Goal: Navigation & Orientation: Find specific page/section

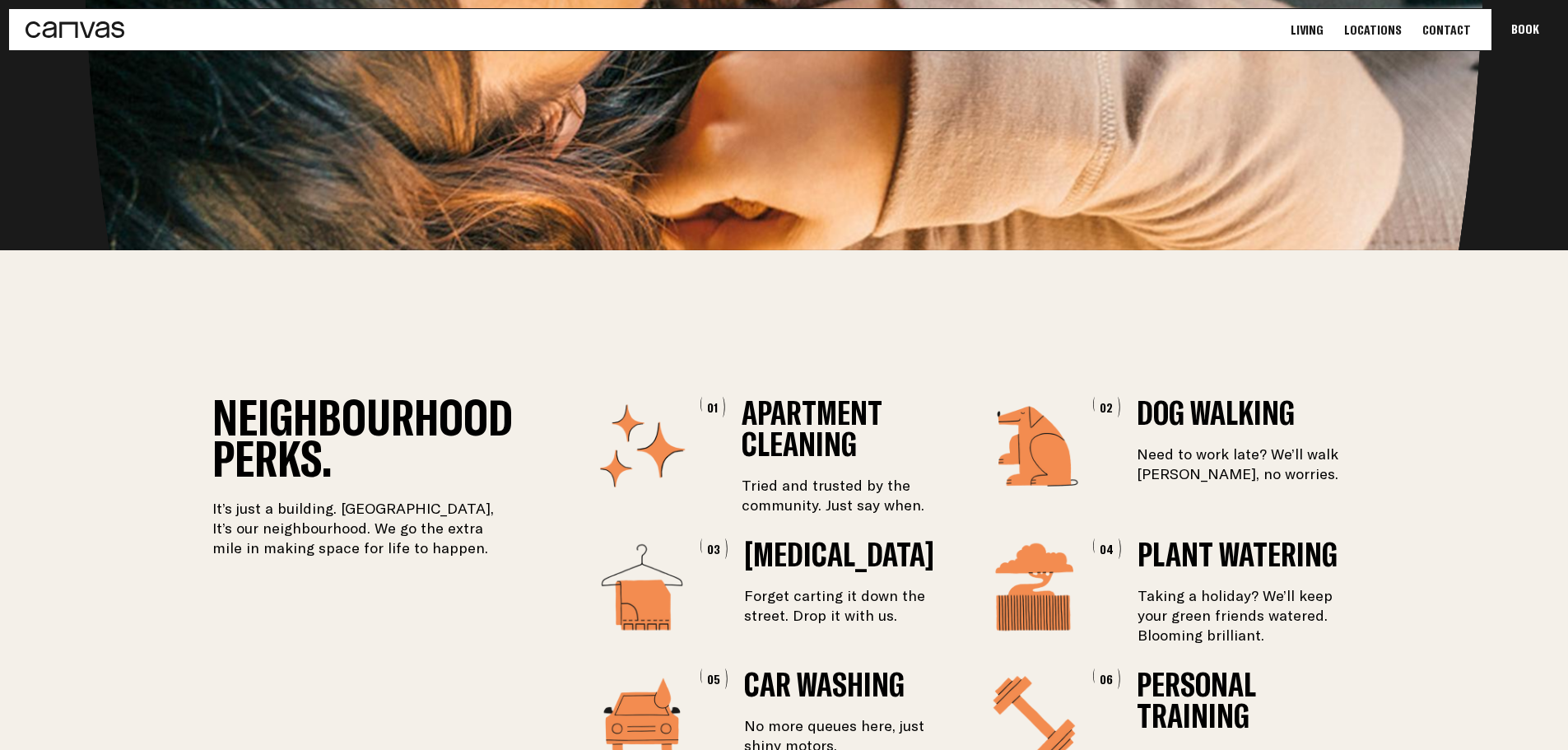
scroll to position [2470, 0]
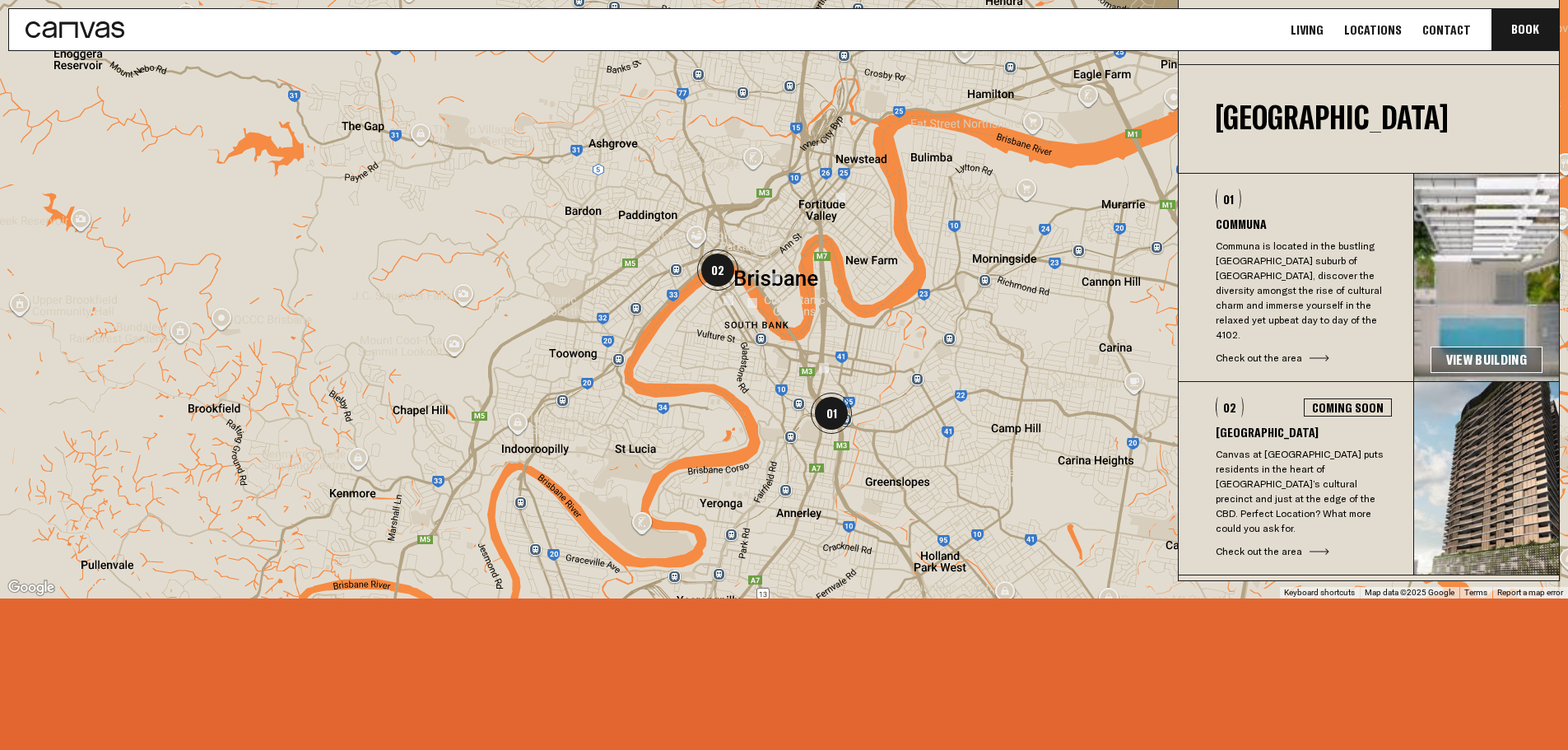
click at [1258, 285] on p "Communa is located in the bustling [GEOGRAPHIC_DATA] suburb of [GEOGRAPHIC_DATA…" at bounding box center [1303, 291] width 176 height 104
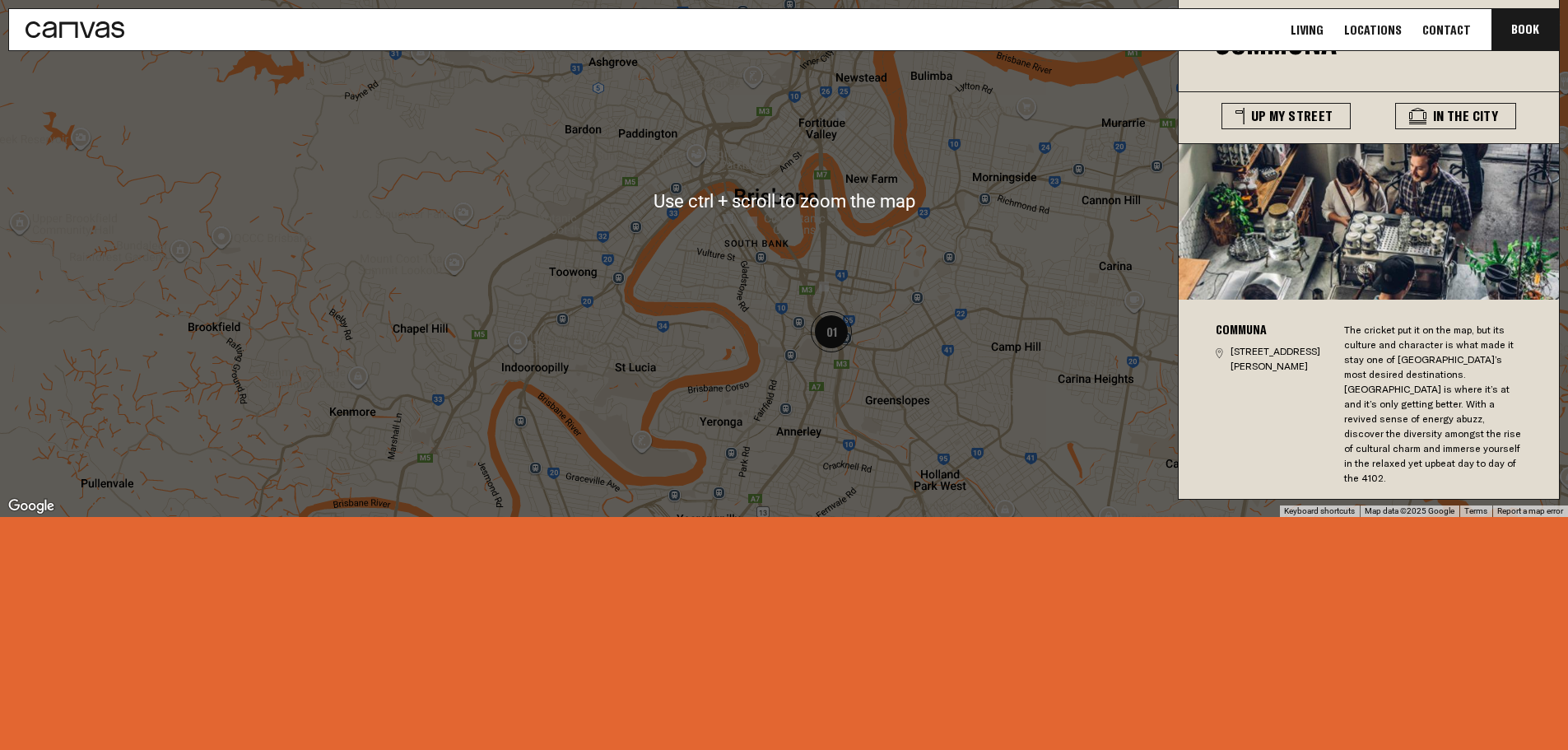
scroll to position [3375, 0]
click at [852, 120] on div at bounding box center [784, 200] width 1568 height 632
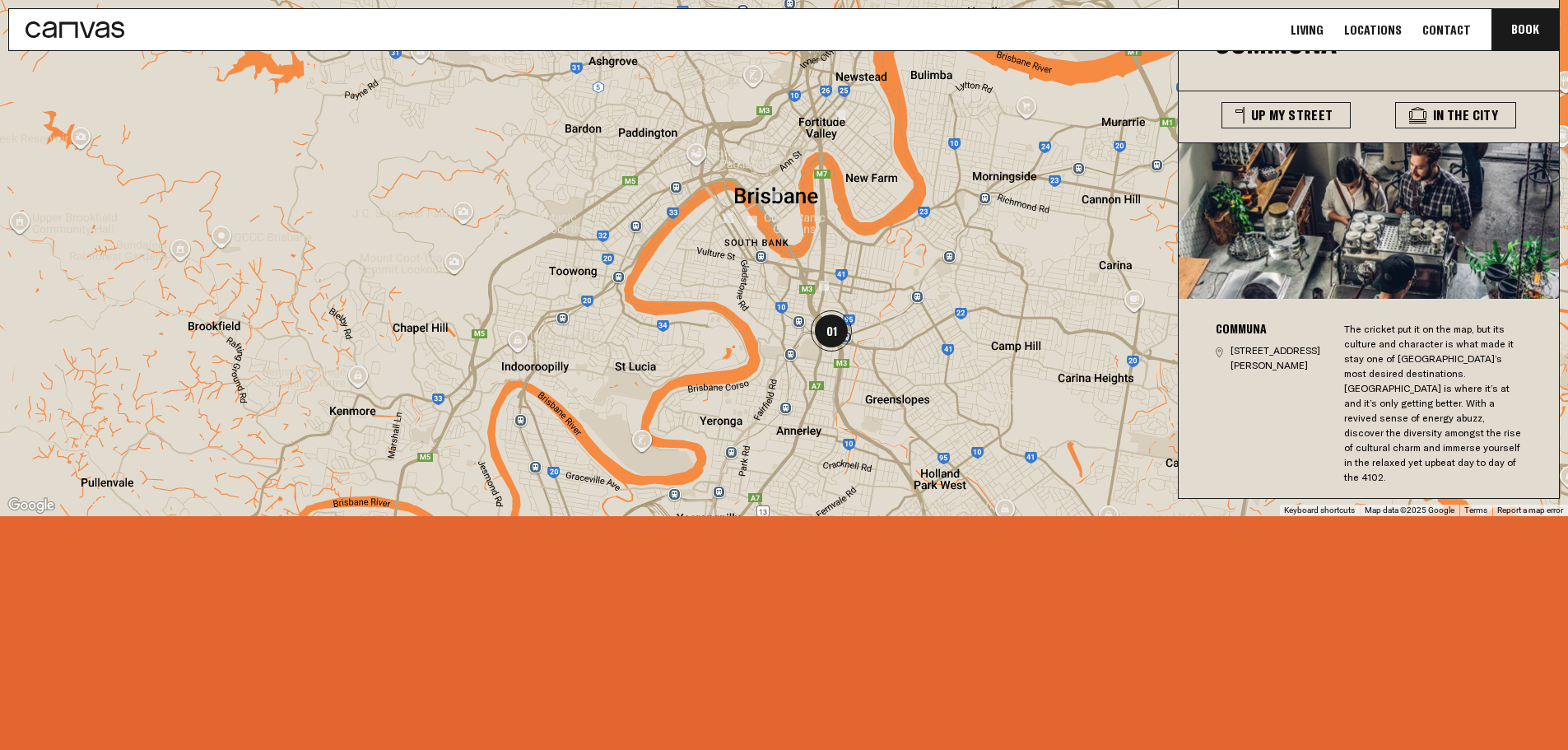
click at [776, 191] on img at bounding box center [774, 195] width 10 height 10
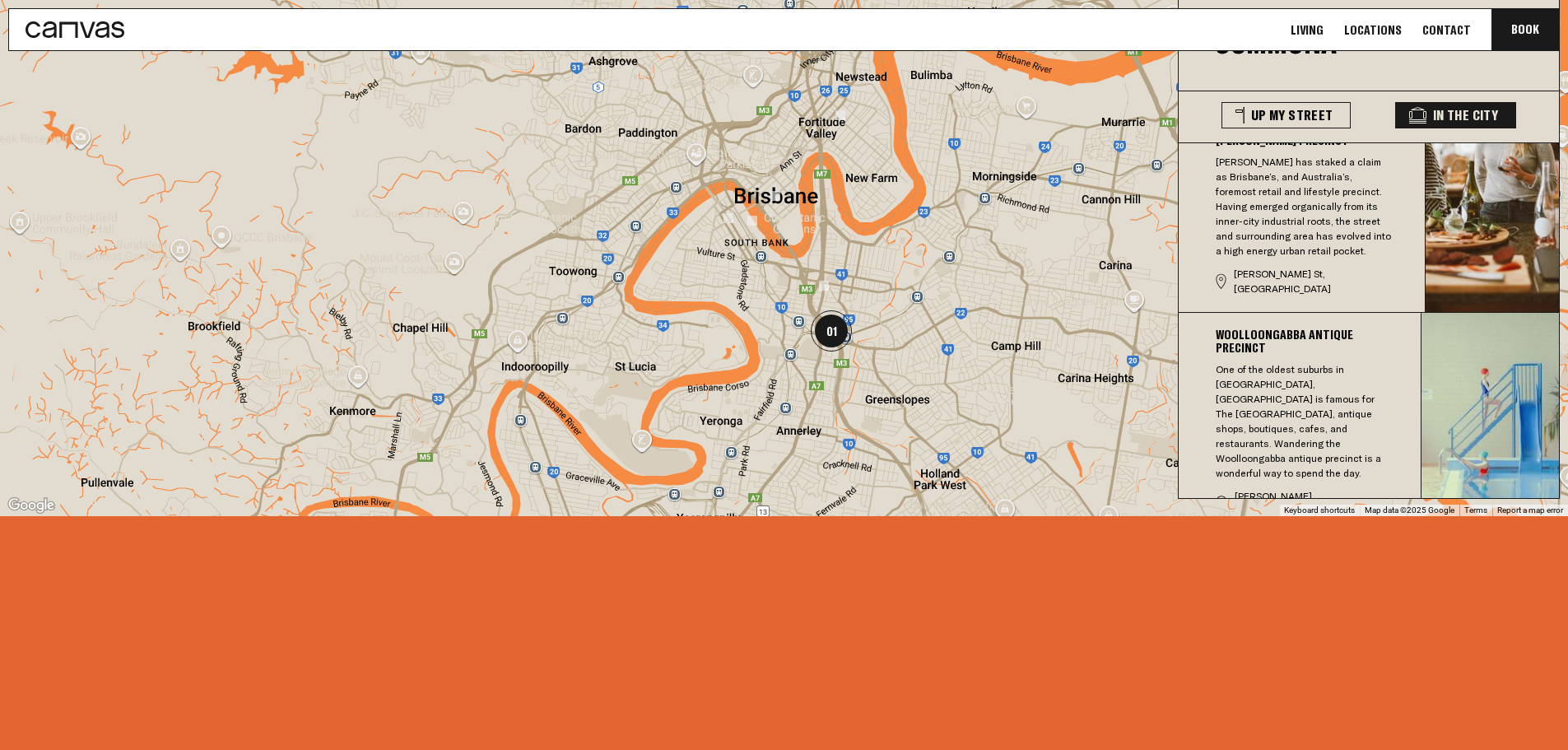
scroll to position [0, 0]
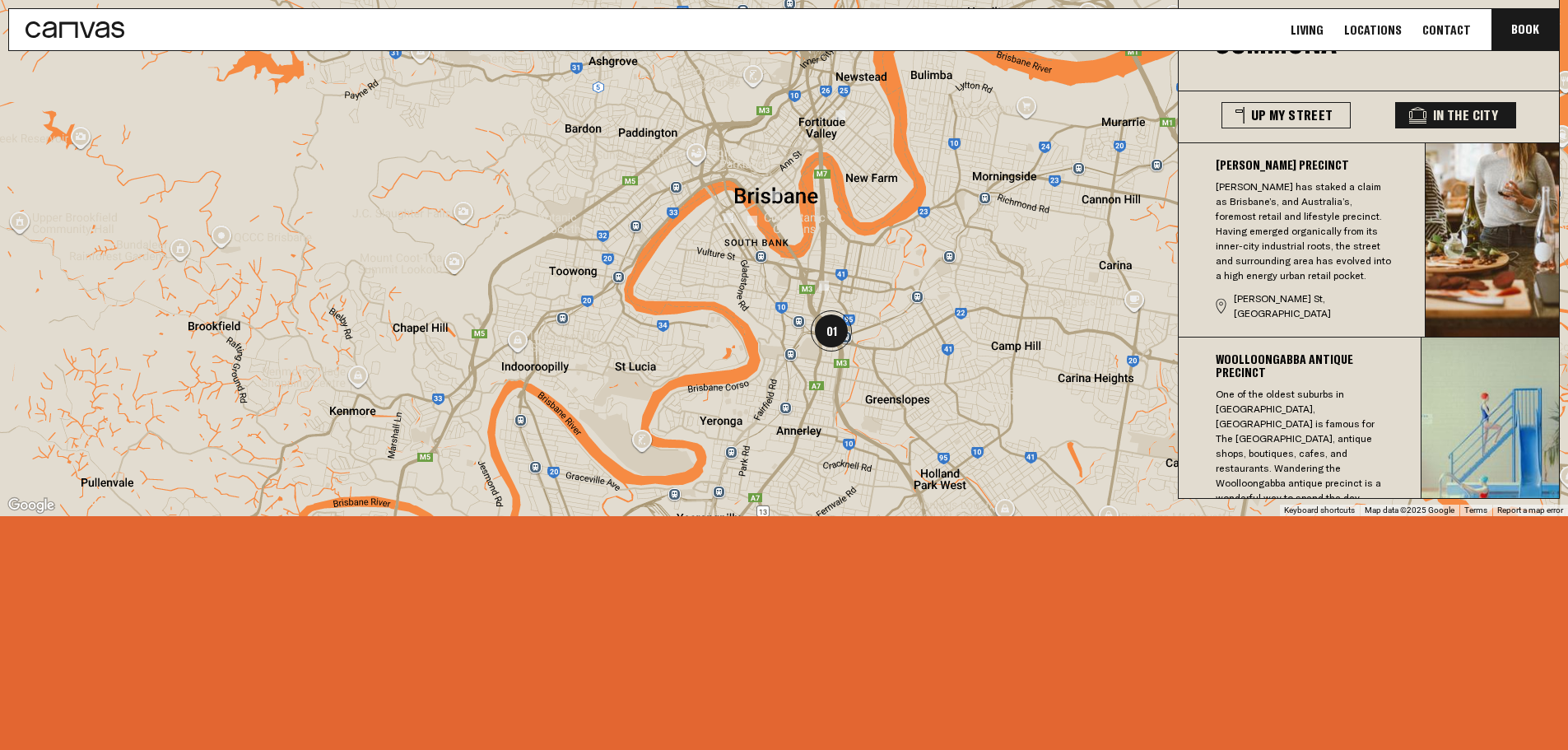
click at [730, 213] on img at bounding box center [728, 217] width 10 height 10
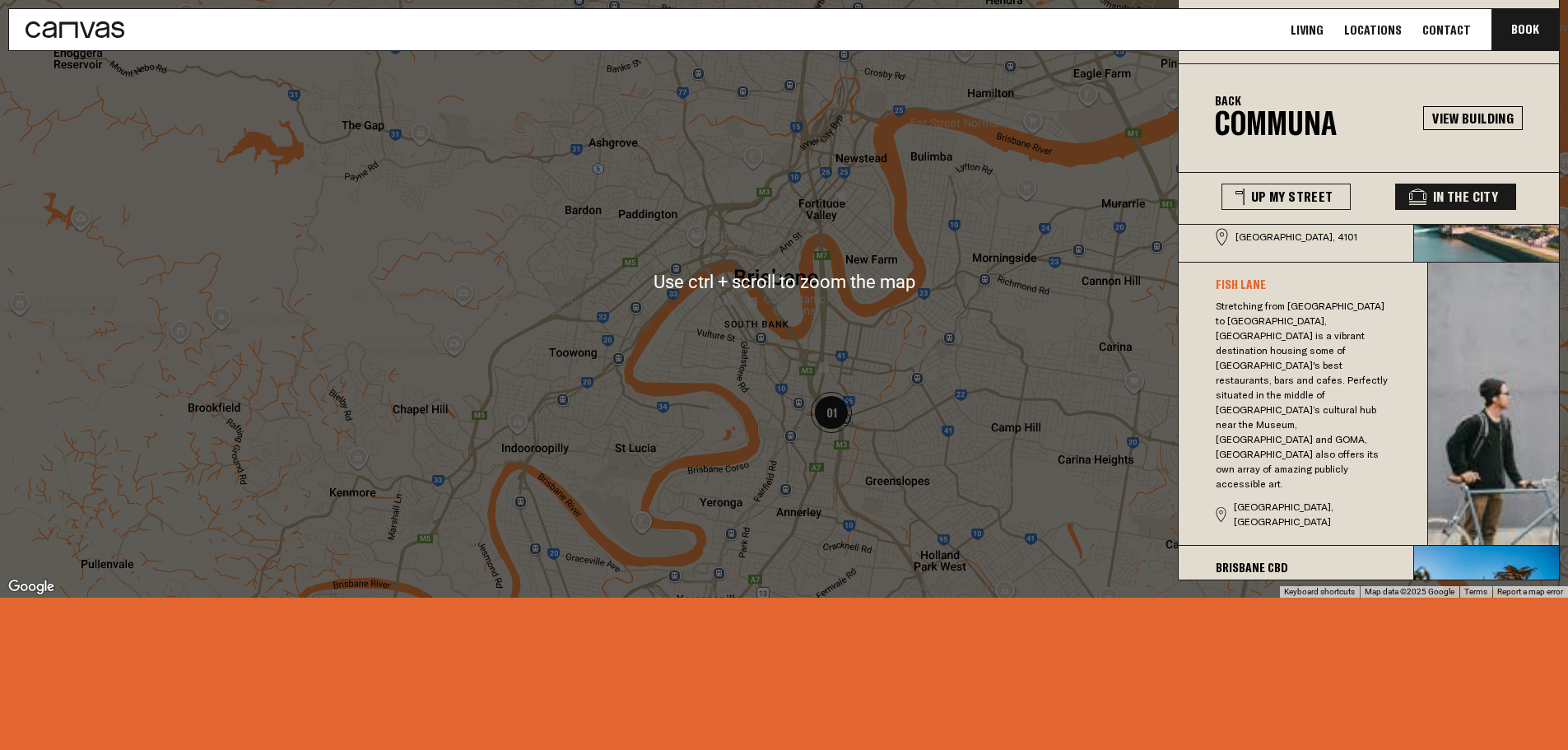
scroll to position [3293, 0]
click at [841, 193] on div "To navigate, press the arrow keys." at bounding box center [784, 282] width 1568 height 632
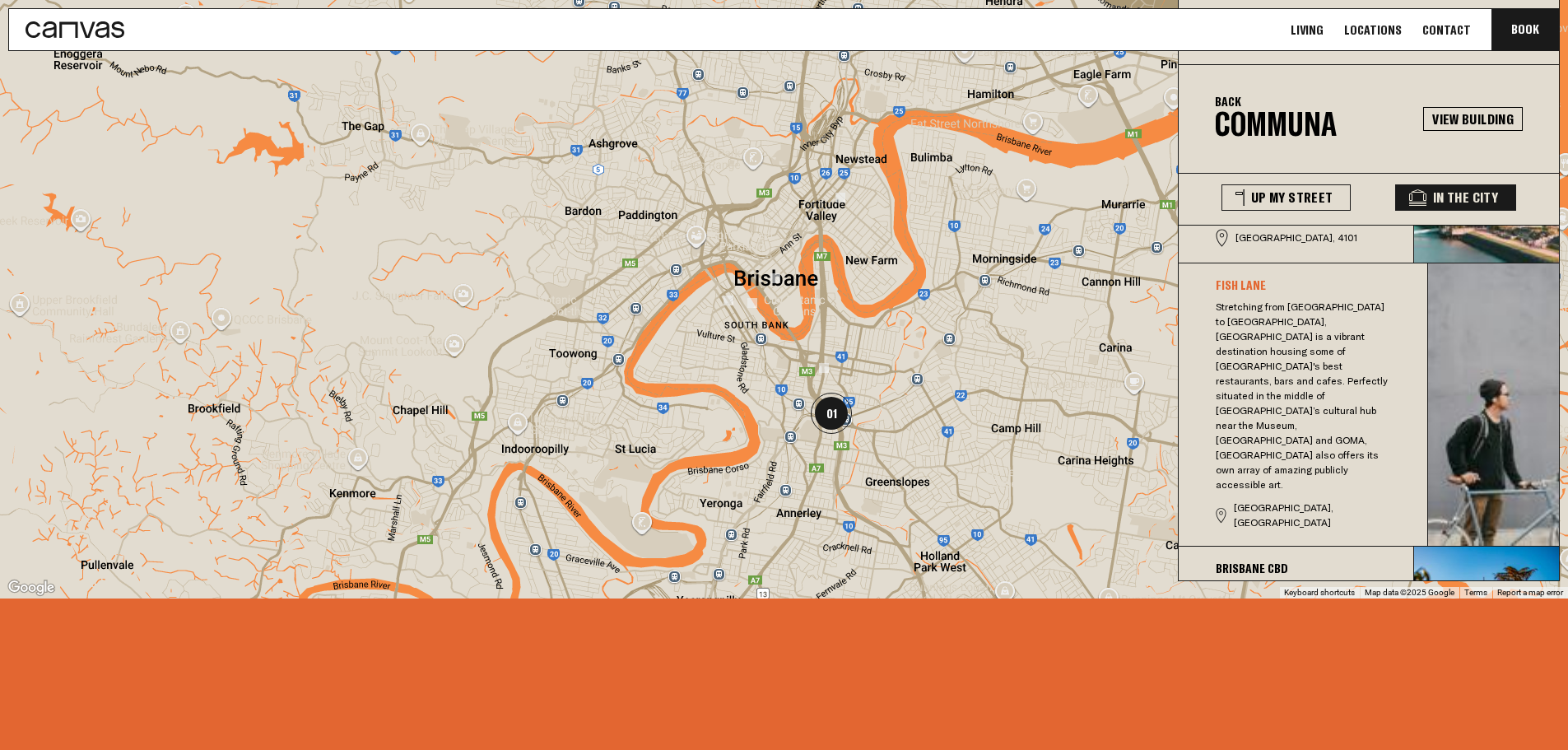
click at [841, 193] on img at bounding box center [839, 197] width 10 height 10
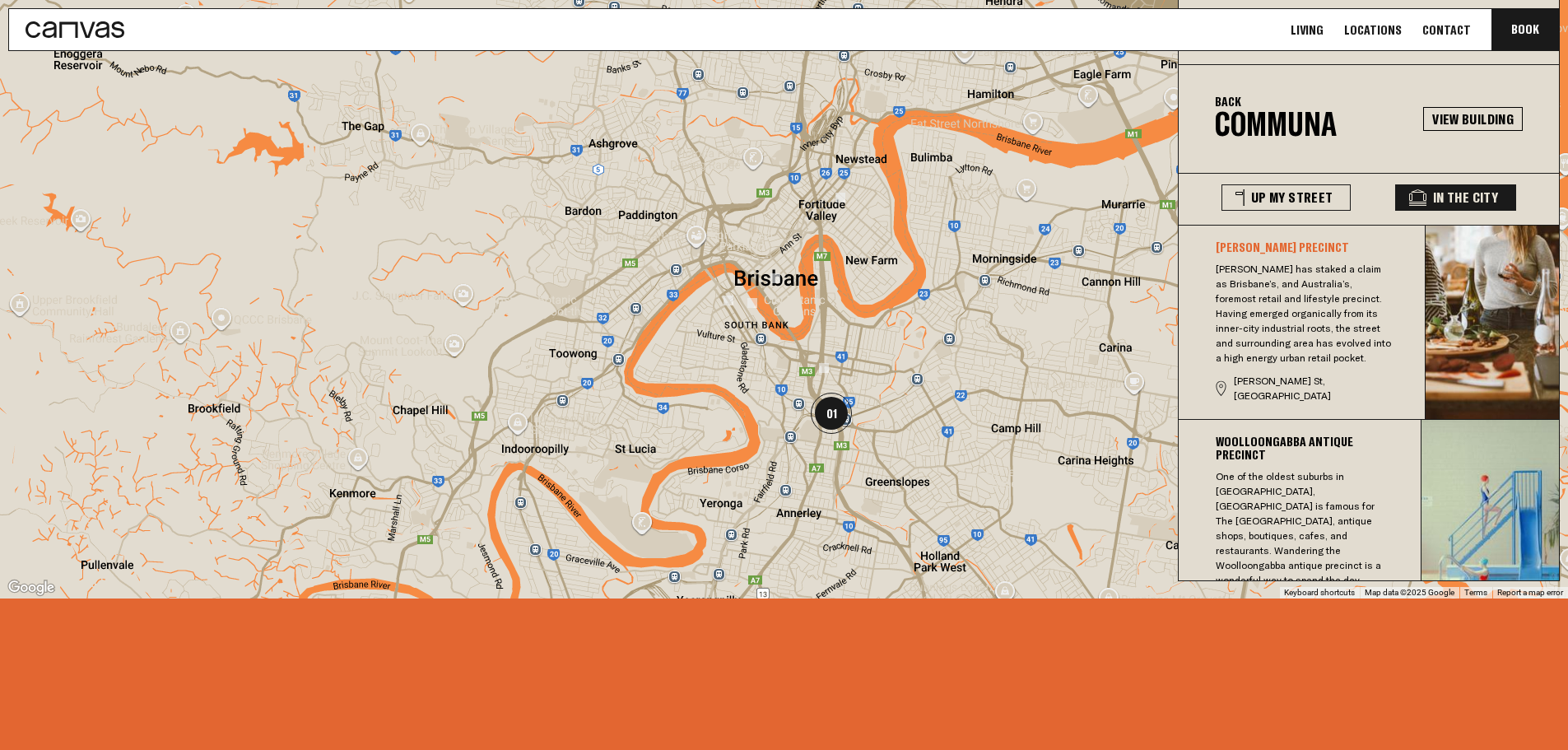
click at [837, 413] on img "01" at bounding box center [831, 413] width 41 height 41
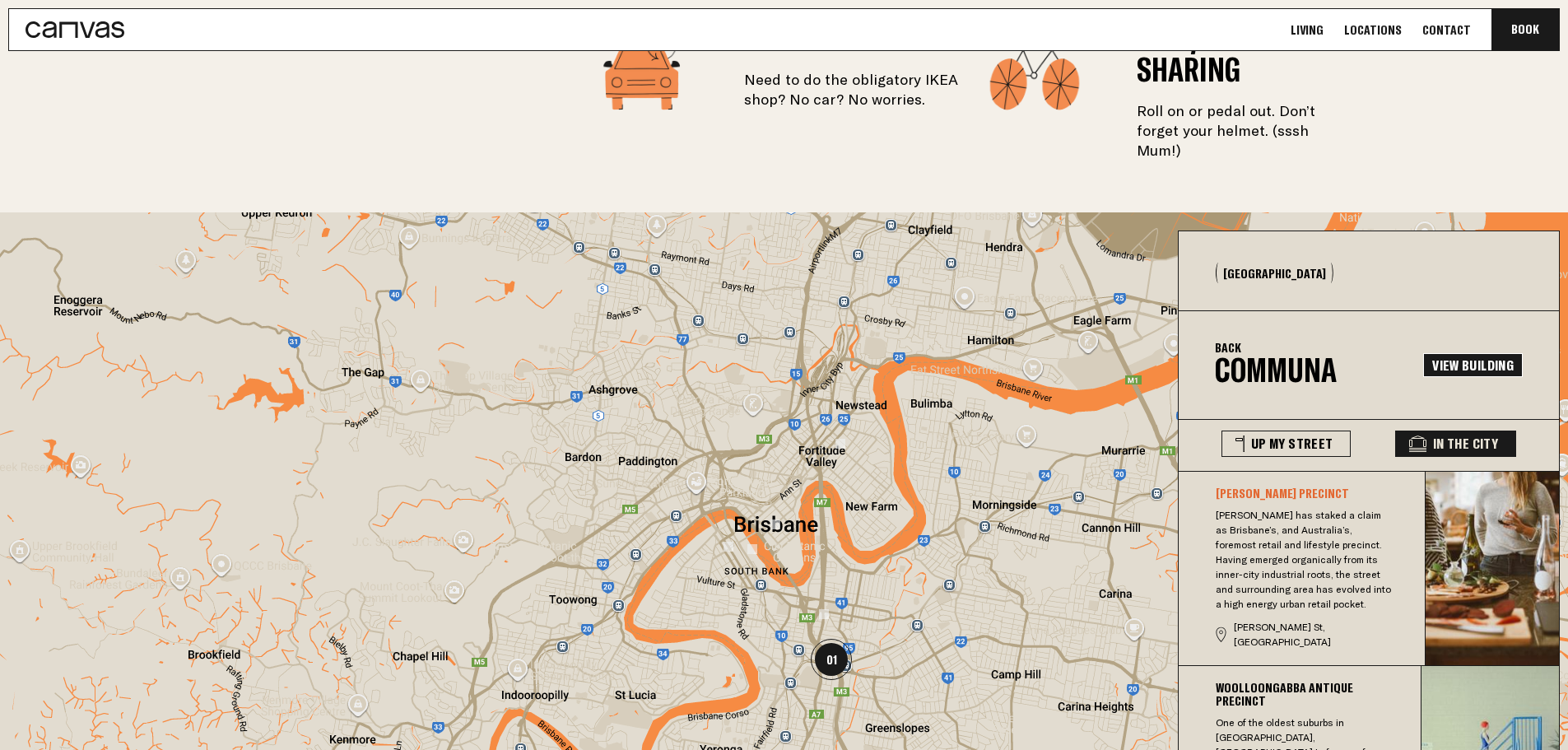
scroll to position [3046, 0]
click at [1447, 354] on link "View Building" at bounding box center [1472, 366] width 99 height 24
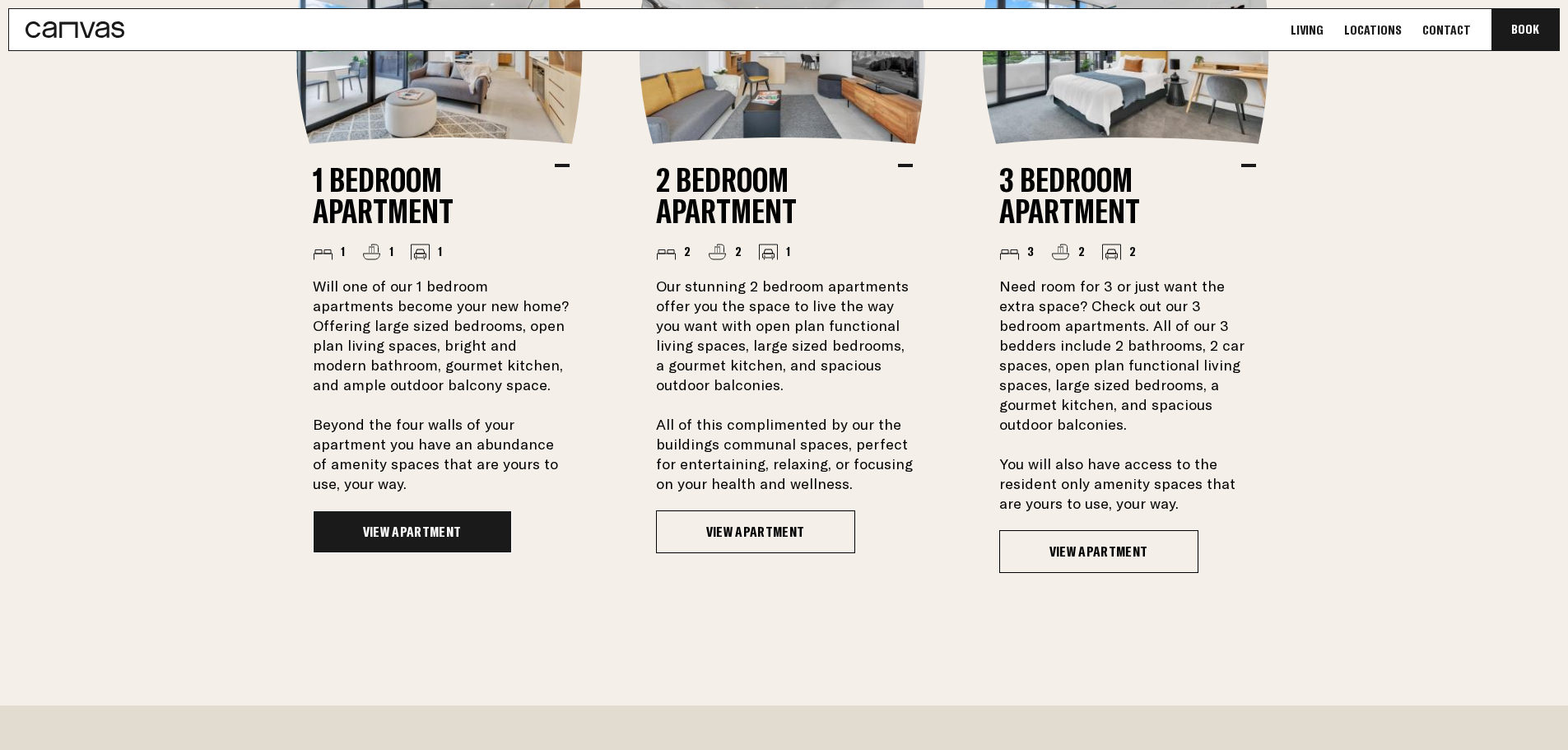
click at [454, 531] on link "View Apartment" at bounding box center [412, 531] width 200 height 43
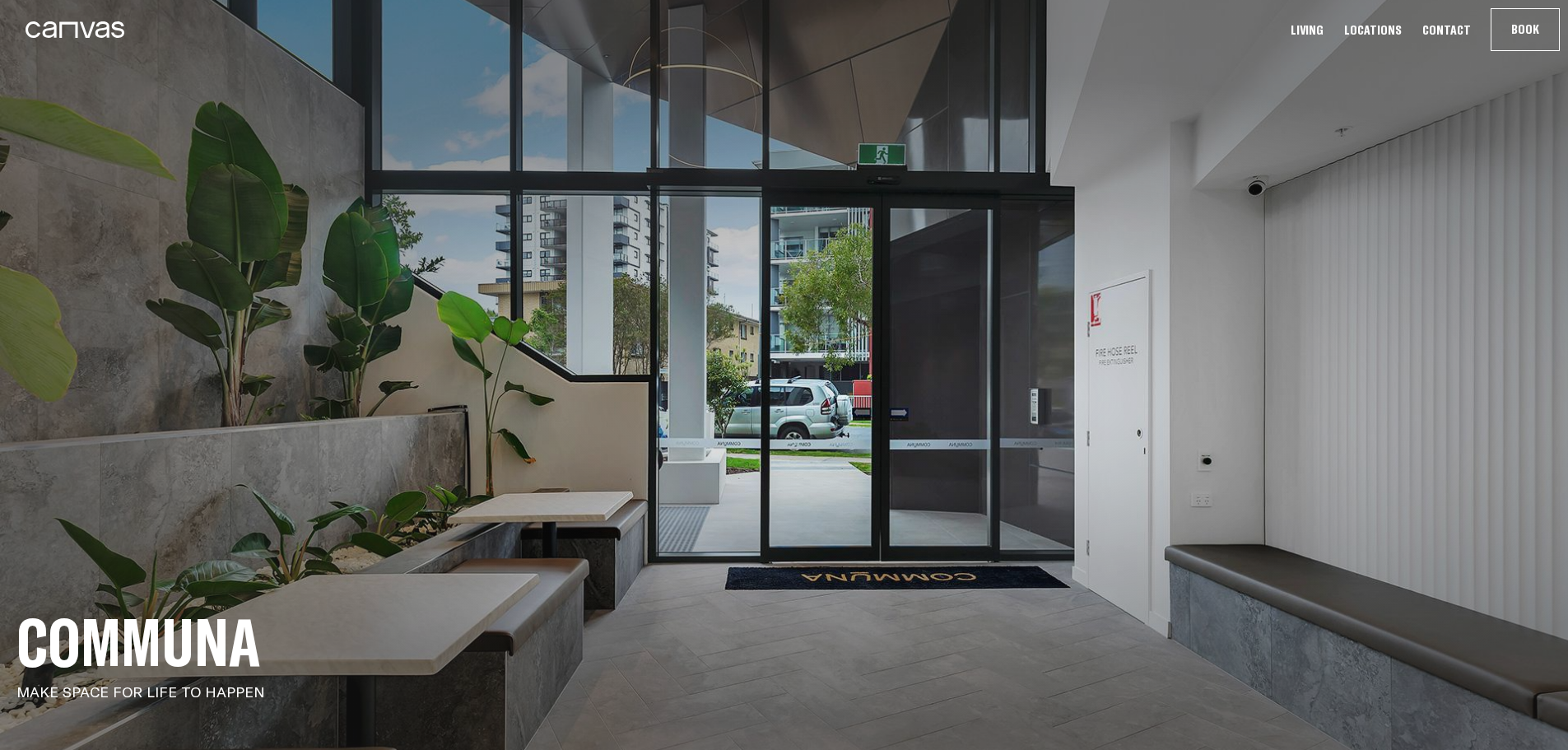
click at [73, 33] on icon at bounding box center [75, 29] width 98 height 17
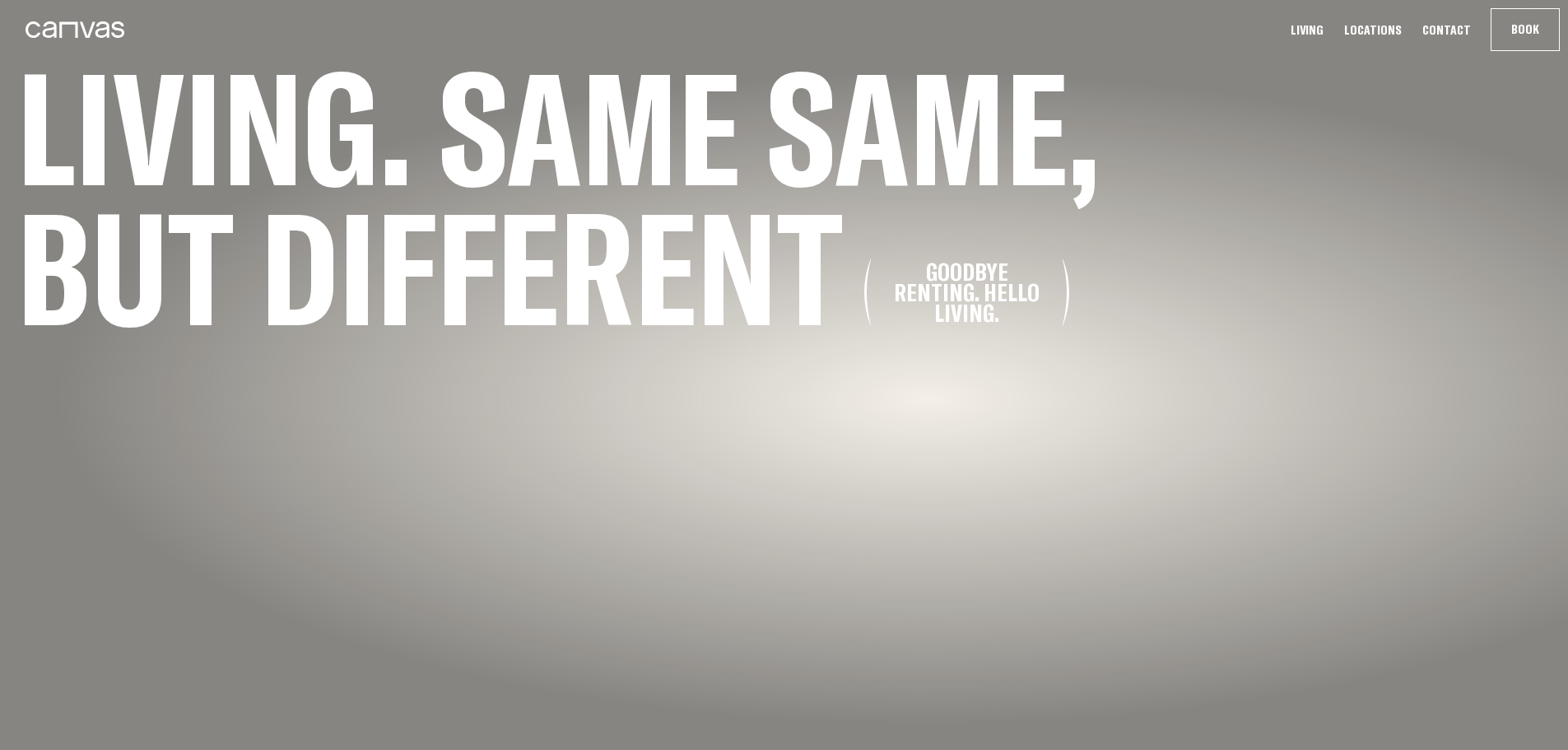
click at [1378, 28] on link "Locations" at bounding box center [1372, 30] width 68 height 18
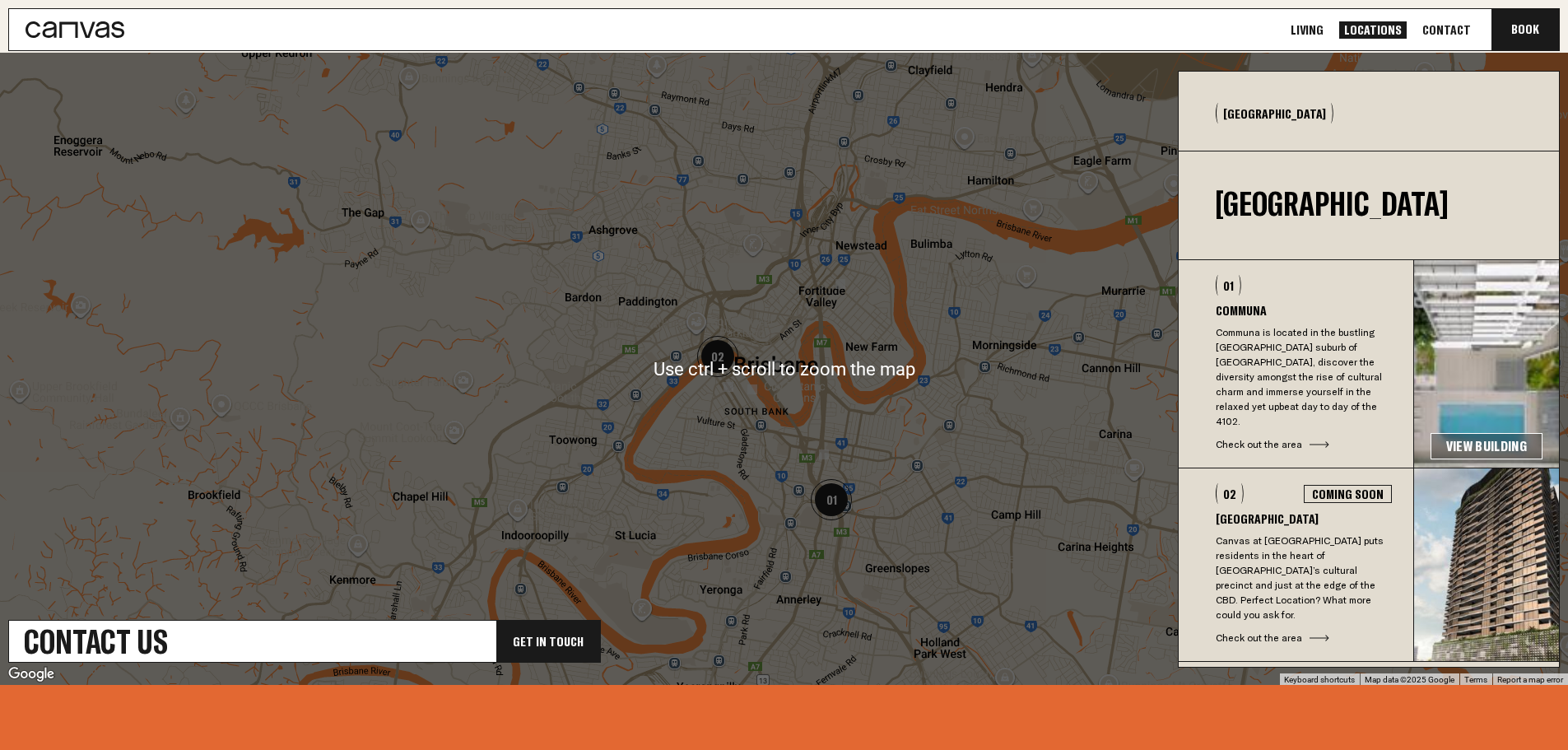
click at [716, 353] on img "02" at bounding box center [717, 356] width 41 height 41
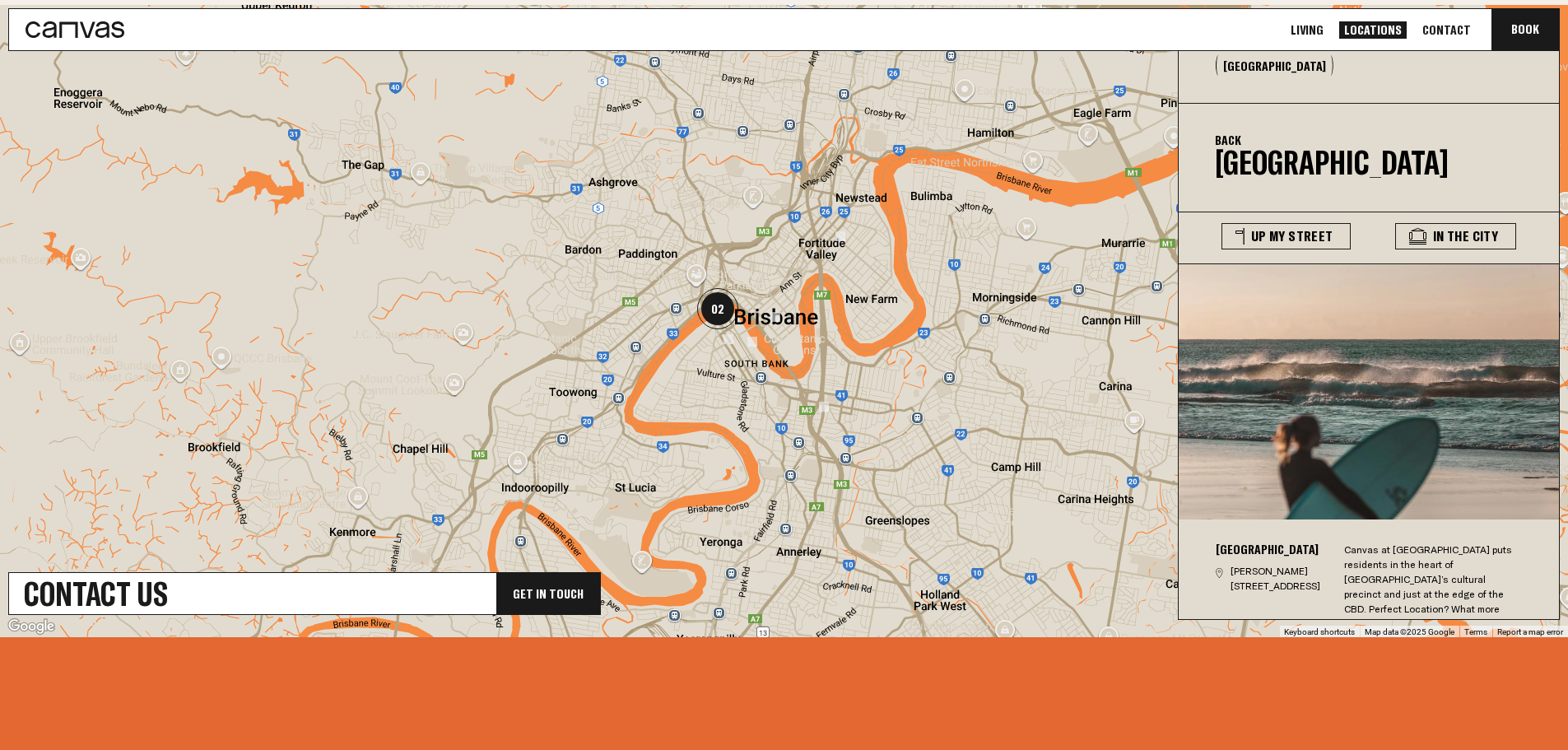
scroll to position [517, 0]
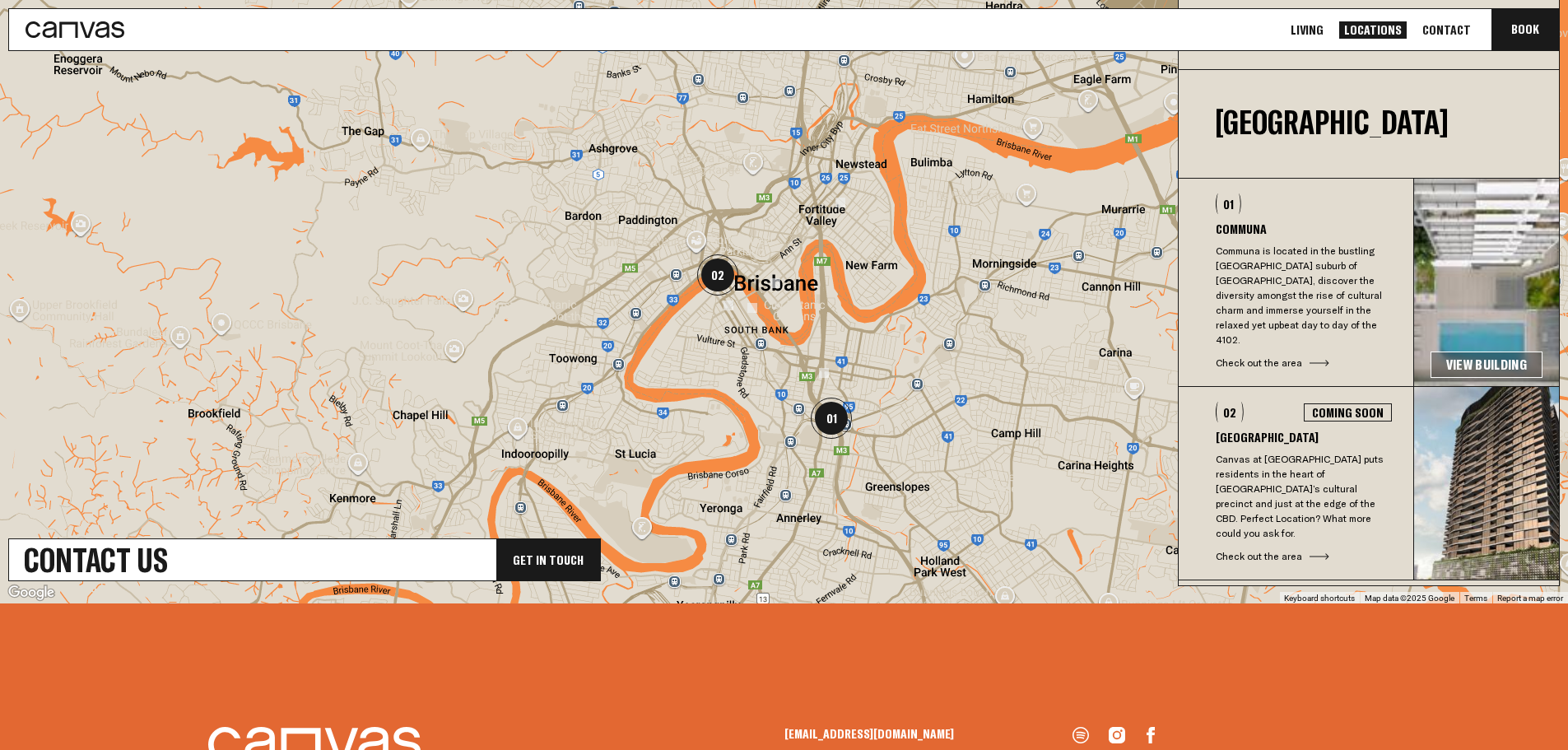
scroll to position [576, 0]
click at [1301, 451] on p "Canvas at [GEOGRAPHIC_DATA] puts residents in the heart of [GEOGRAPHIC_DATA]’s …" at bounding box center [1303, 495] width 176 height 89
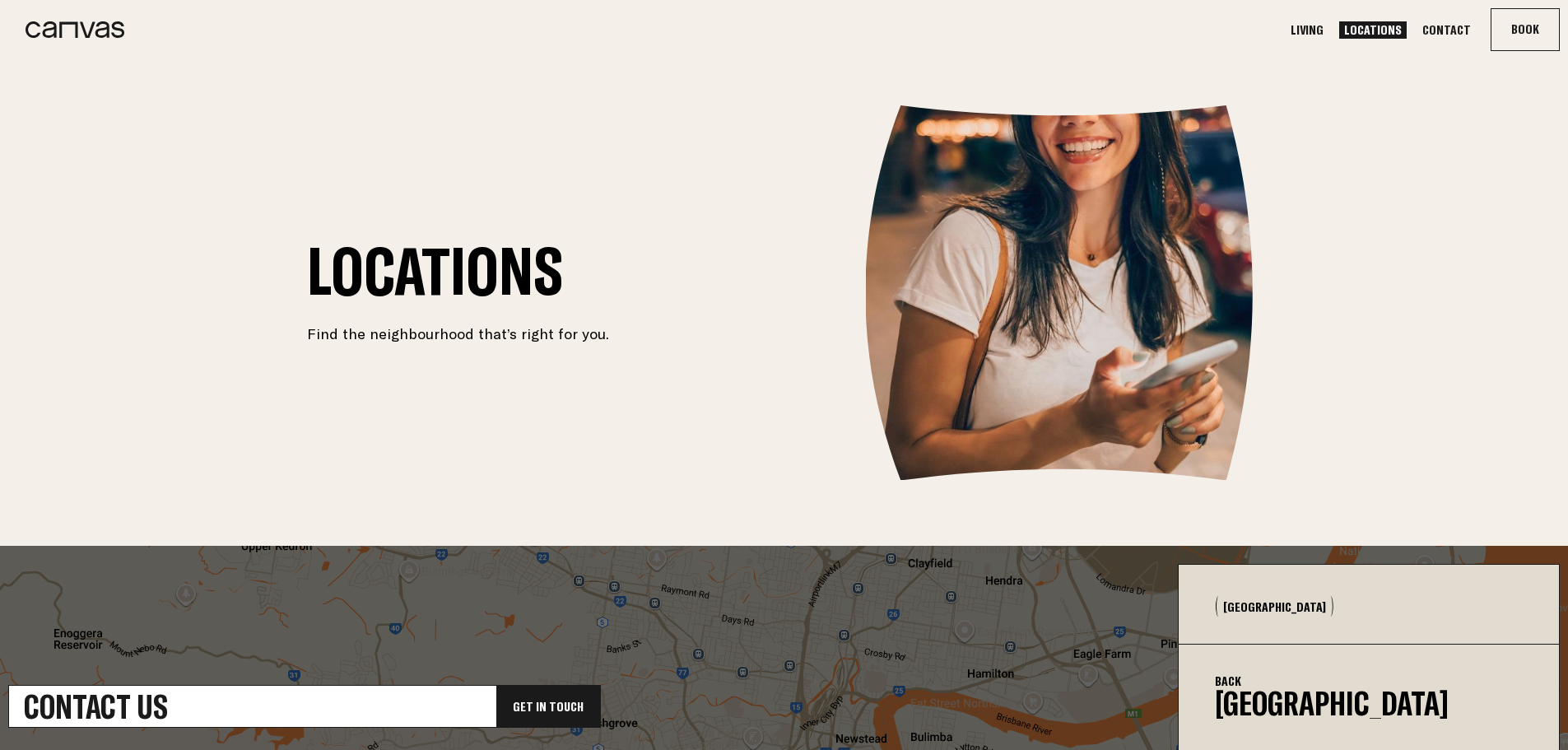
scroll to position [0, 0]
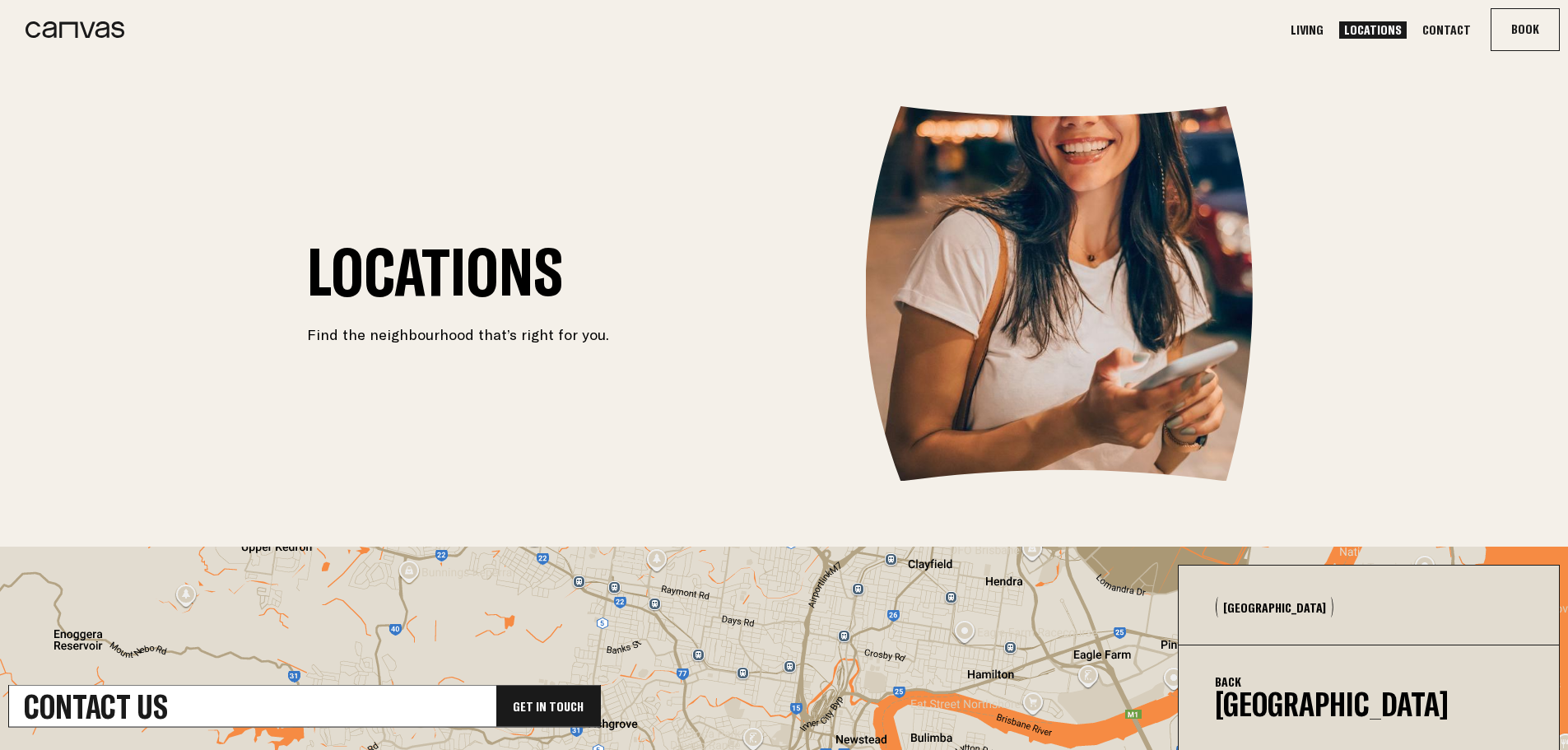
click at [1324, 29] on link "Living" at bounding box center [1306, 30] width 43 height 18
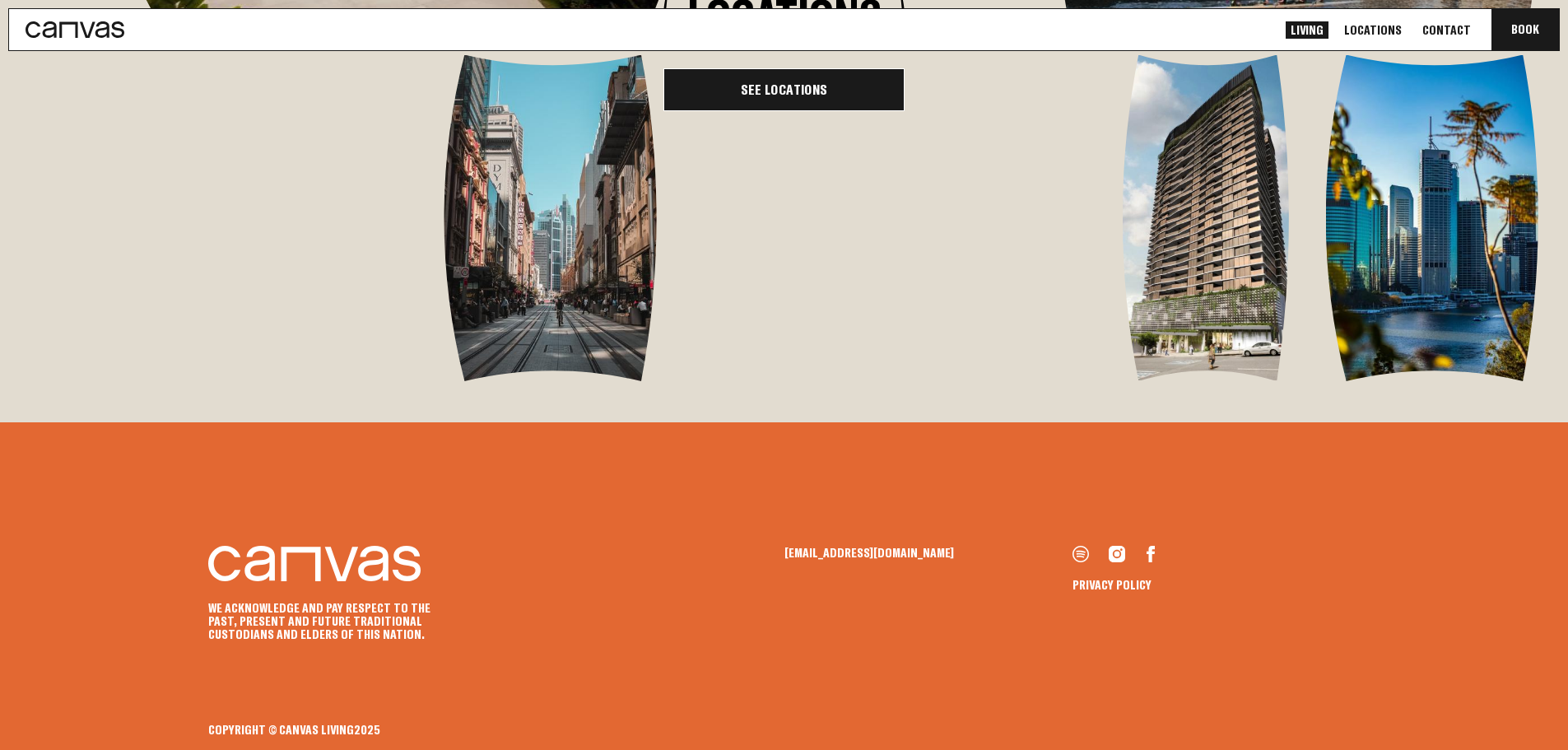
click at [766, 111] on link "See Locations" at bounding box center [784, 90] width 241 height 43
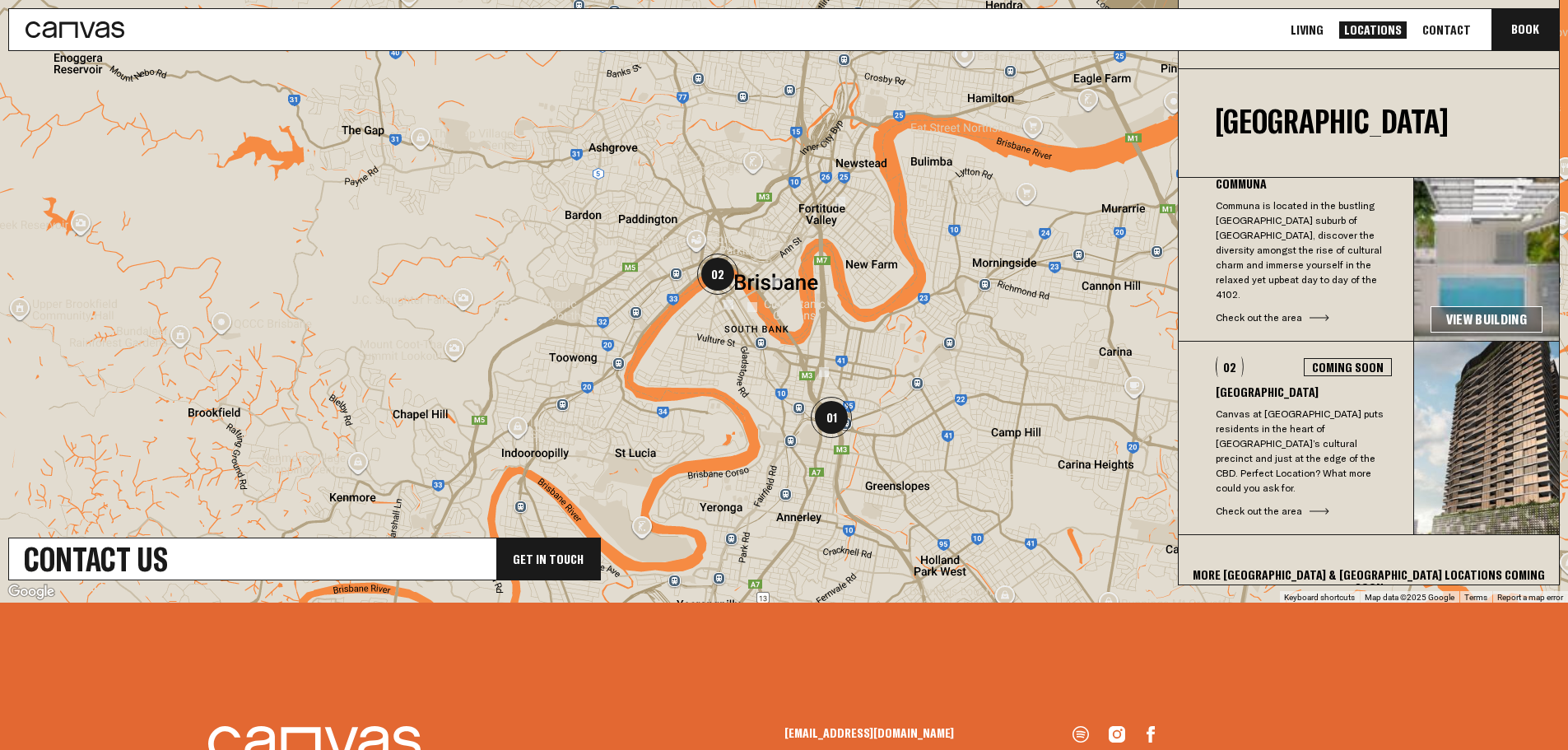
click at [1294, 546] on div "More [GEOGRAPHIC_DATA] & [GEOGRAPHIC_DATA] Locations coming soon" at bounding box center [1368, 581] width 381 height 92
click at [1516, 536] on div "More [GEOGRAPHIC_DATA] & [GEOGRAPHIC_DATA] Locations coming soon" at bounding box center [1368, 581] width 381 height 92
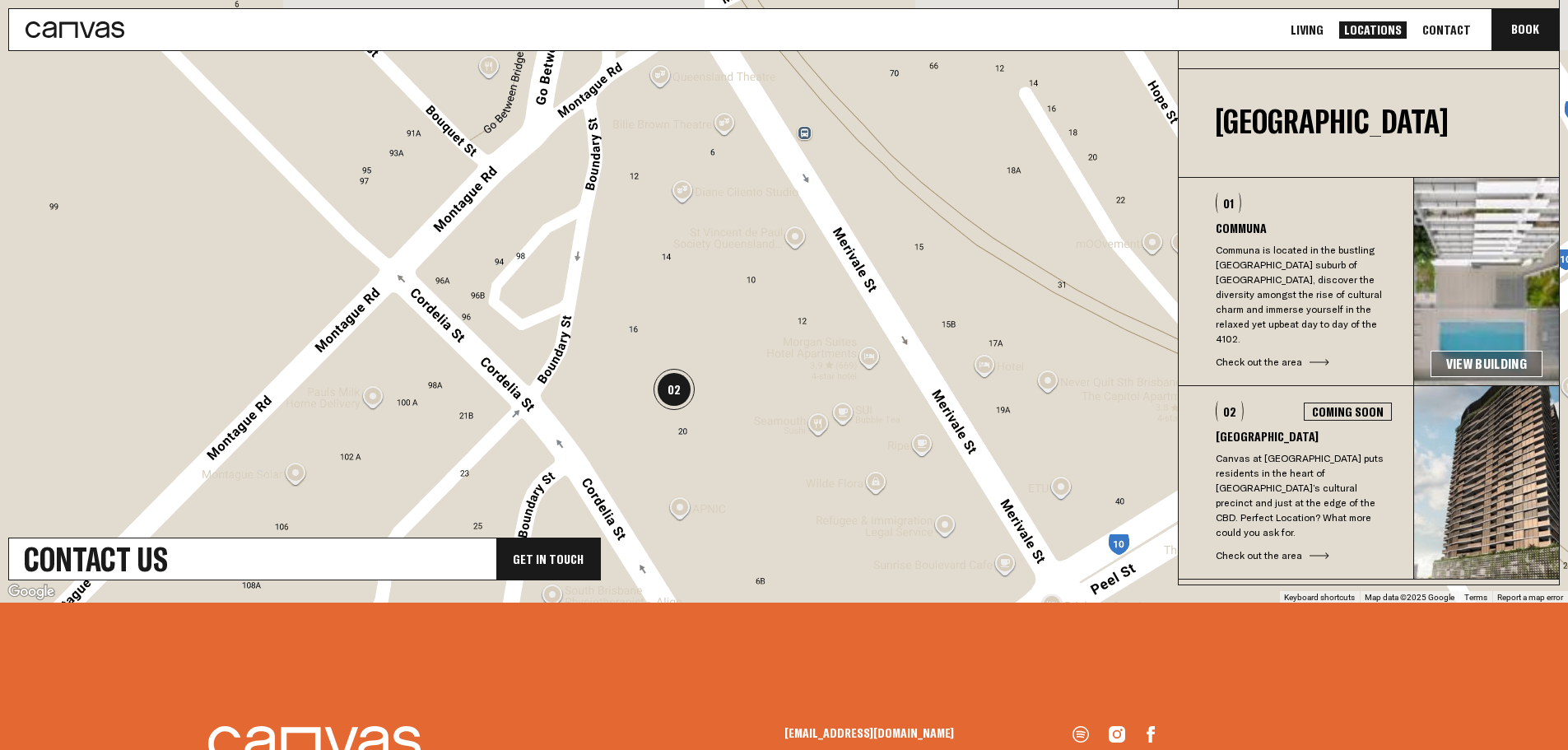
drag, startPoint x: 766, startPoint y: 314, endPoint x: 823, endPoint y: 489, distance: 184.0
click at [823, 489] on div at bounding box center [784, 286] width 1568 height 632
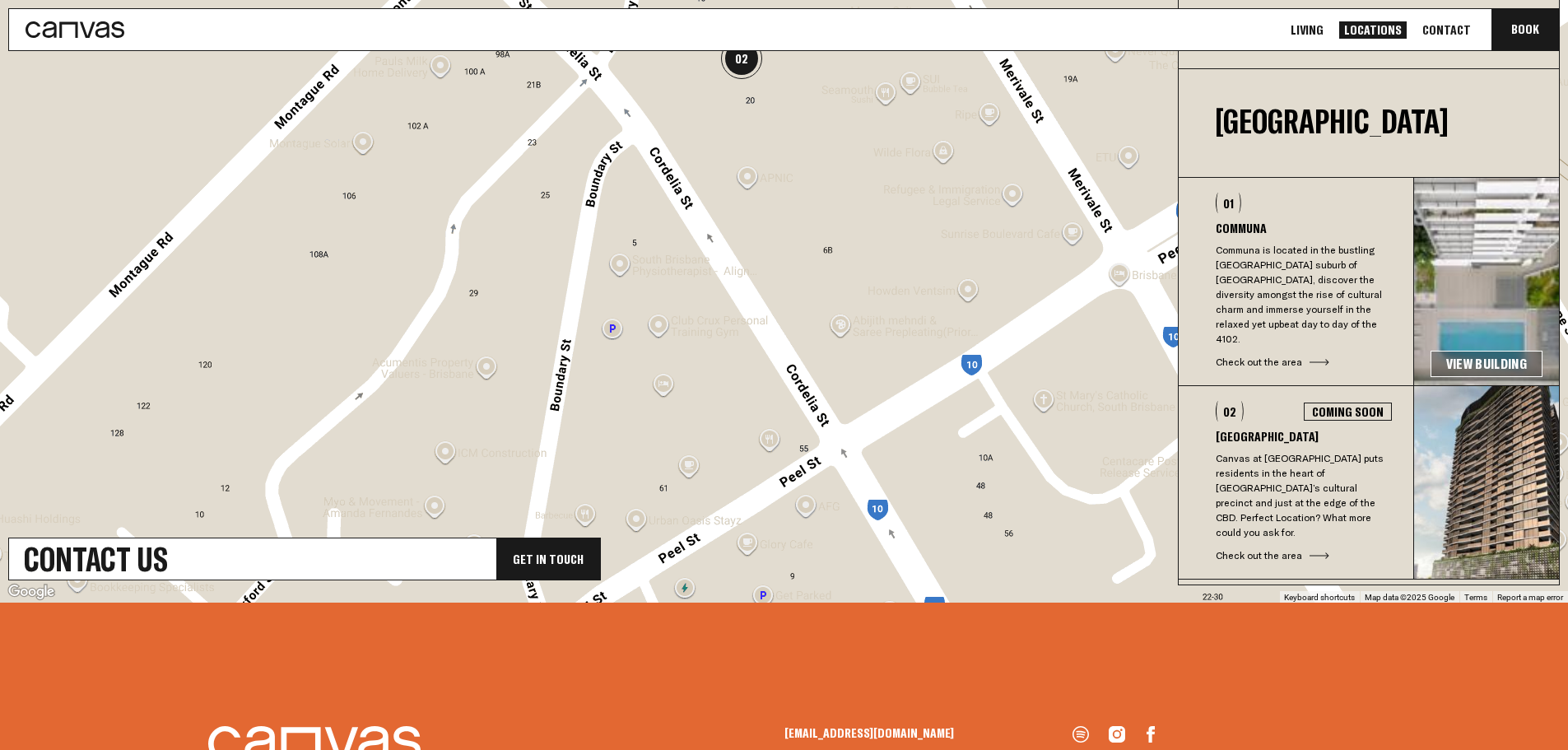
drag, startPoint x: 708, startPoint y: 422, endPoint x: 778, endPoint y: 92, distance: 337.3
click at [778, 92] on div at bounding box center [784, 286] width 1568 height 632
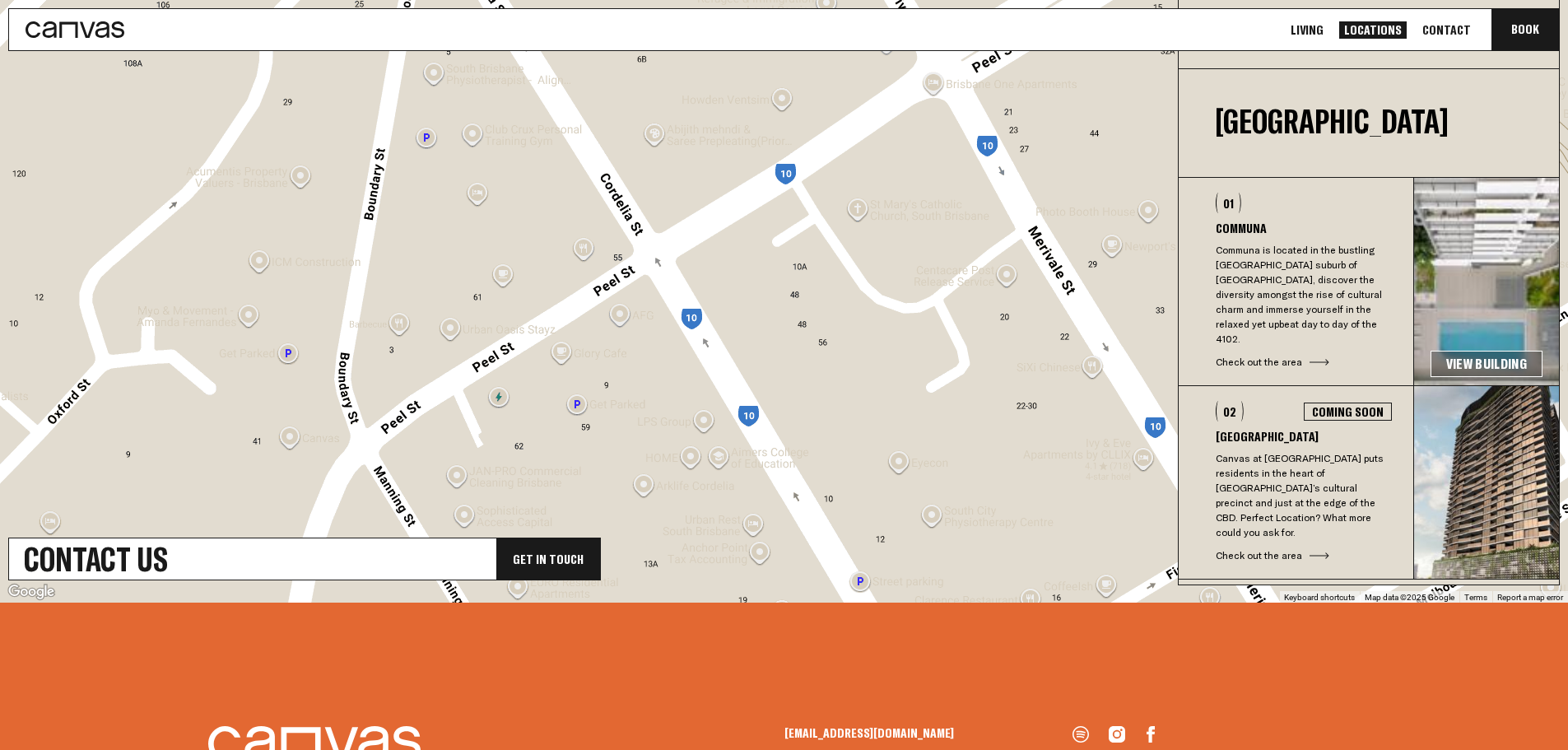
drag, startPoint x: 818, startPoint y: 221, endPoint x: 632, endPoint y: 33, distance: 264.5
click at [632, 33] on div "Living Locations Contact Book Communa Book Living Locations Contact Contact Us …" at bounding box center [784, 177] width 1568 height 1506
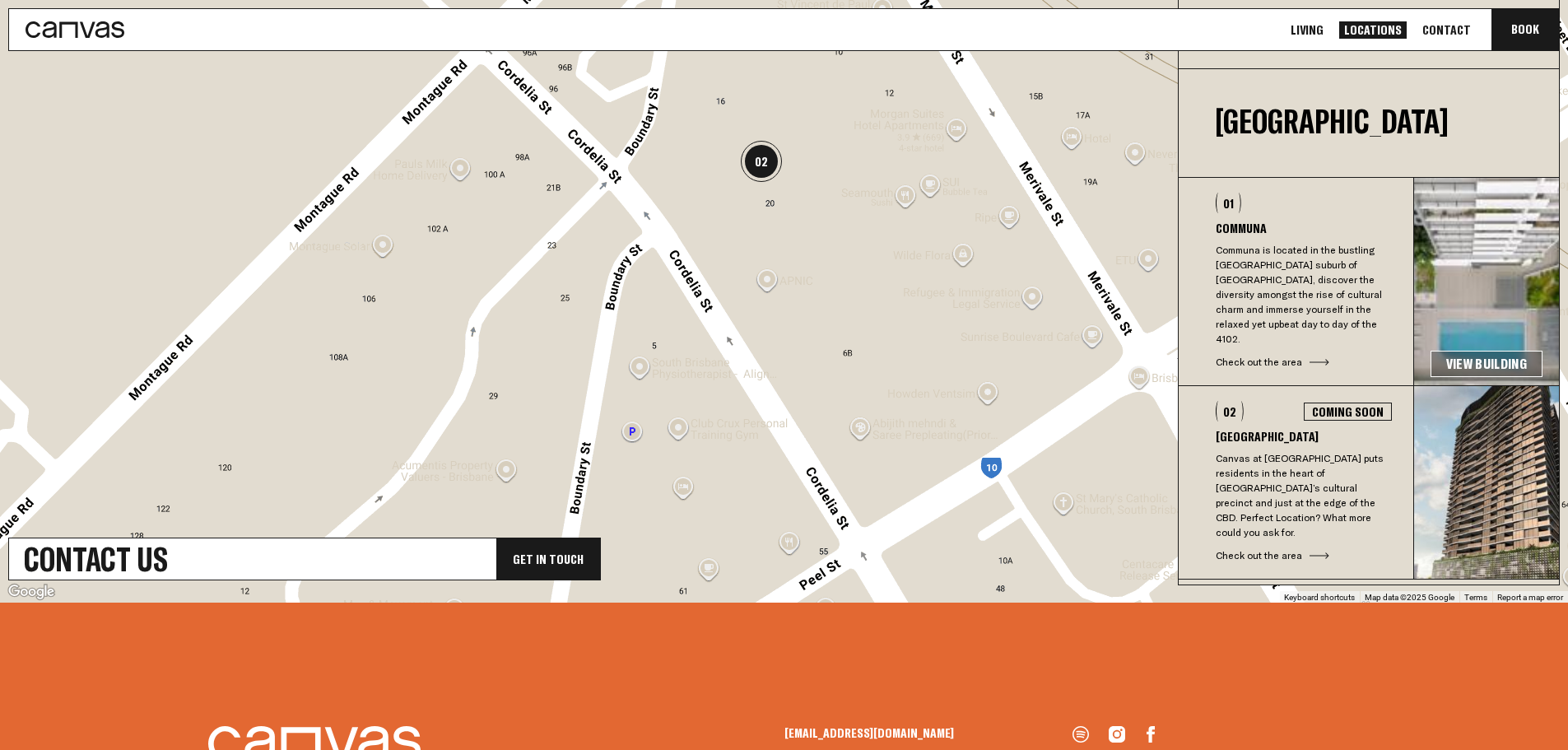
drag, startPoint x: 715, startPoint y: 162, endPoint x: 878, endPoint y: 313, distance: 222.2
click at [920, 456] on div at bounding box center [784, 286] width 1568 height 632
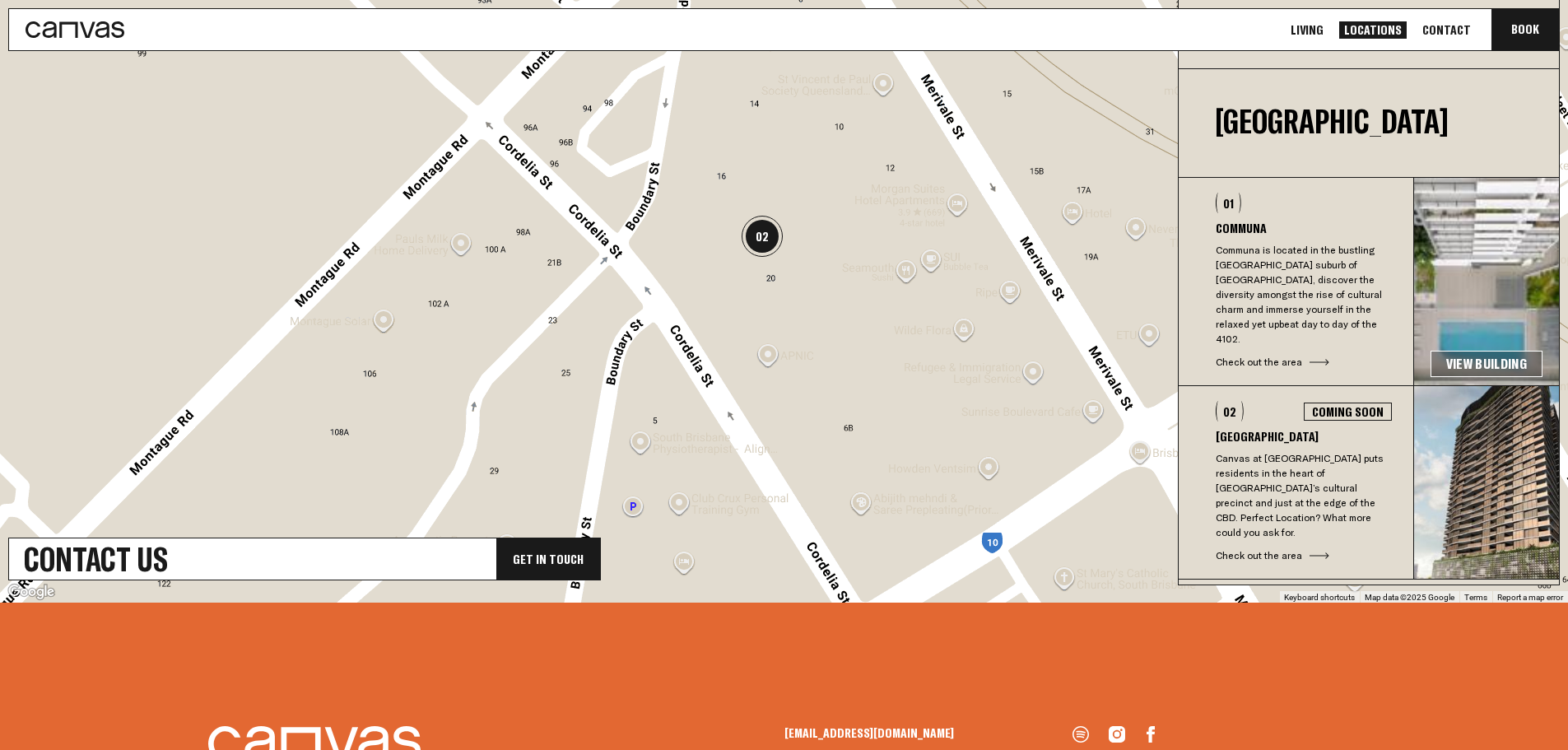
drag, startPoint x: 858, startPoint y: 205, endPoint x: 860, endPoint y: 301, distance: 96.0
click at [860, 301] on div at bounding box center [784, 286] width 1568 height 632
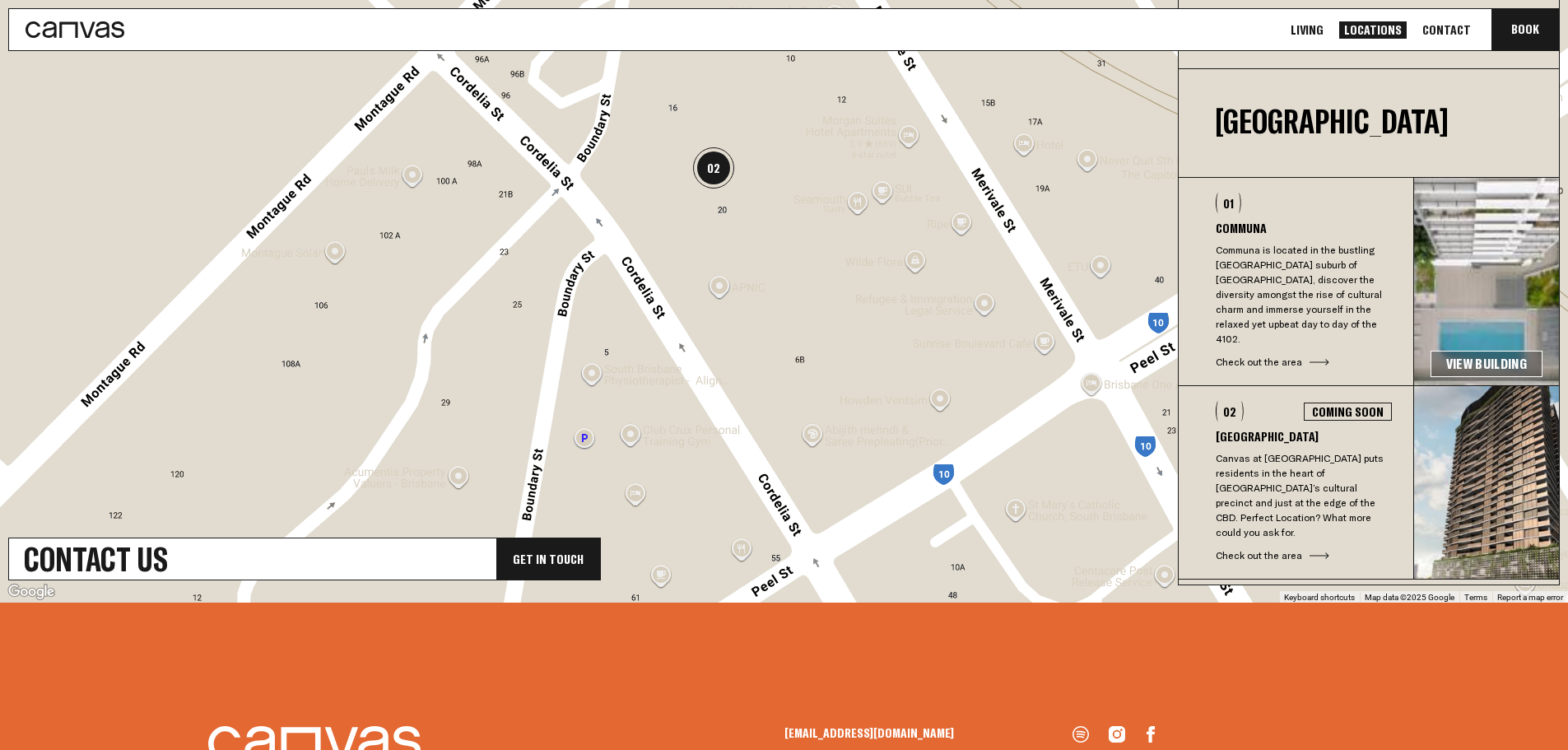
drag, startPoint x: 900, startPoint y: 357, endPoint x: 861, endPoint y: 298, distance: 70.7
click at [861, 298] on div at bounding box center [784, 286] width 1568 height 632
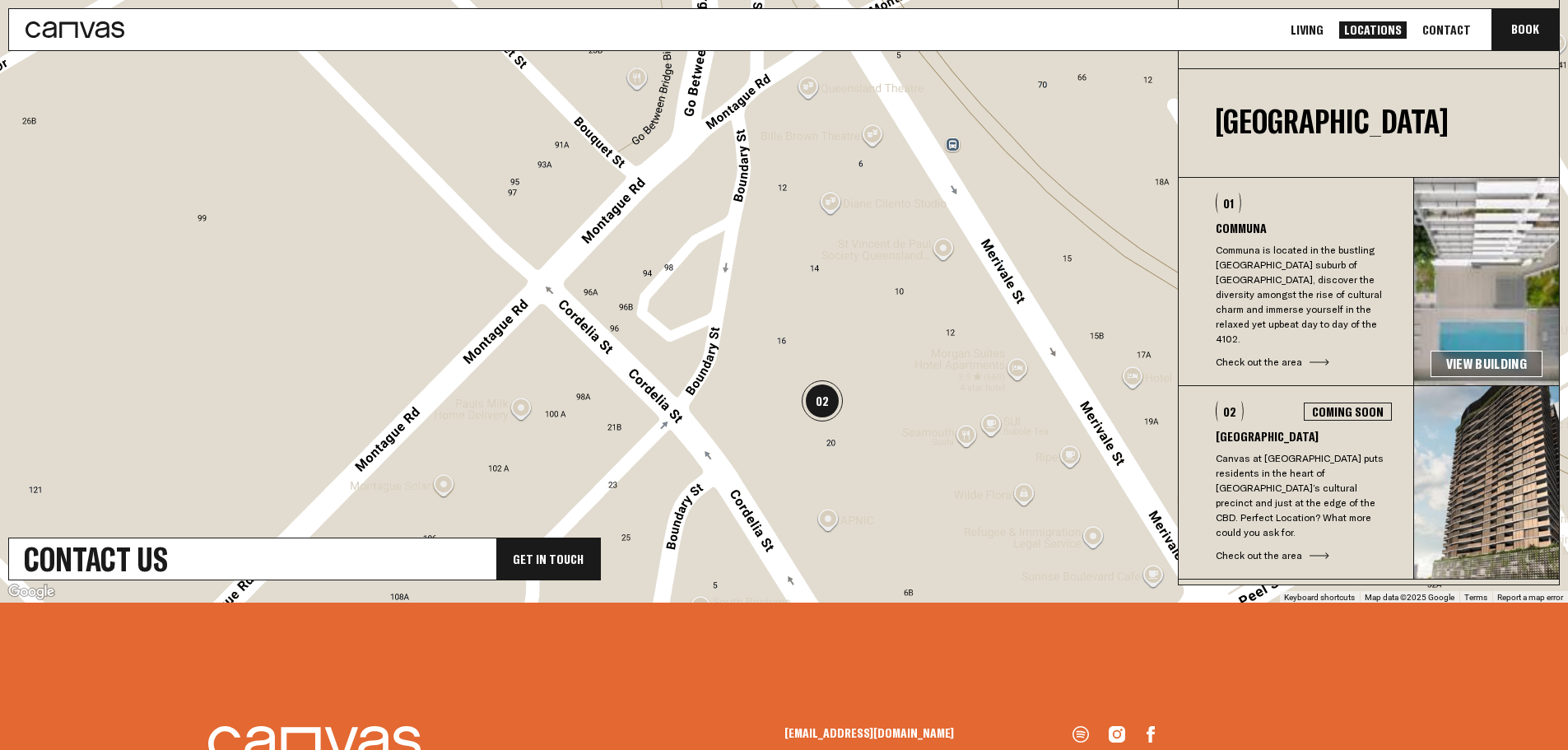
drag, startPoint x: 753, startPoint y: 103, endPoint x: 861, endPoint y: 344, distance: 264.1
click at [861, 344] on div at bounding box center [784, 286] width 1568 height 632
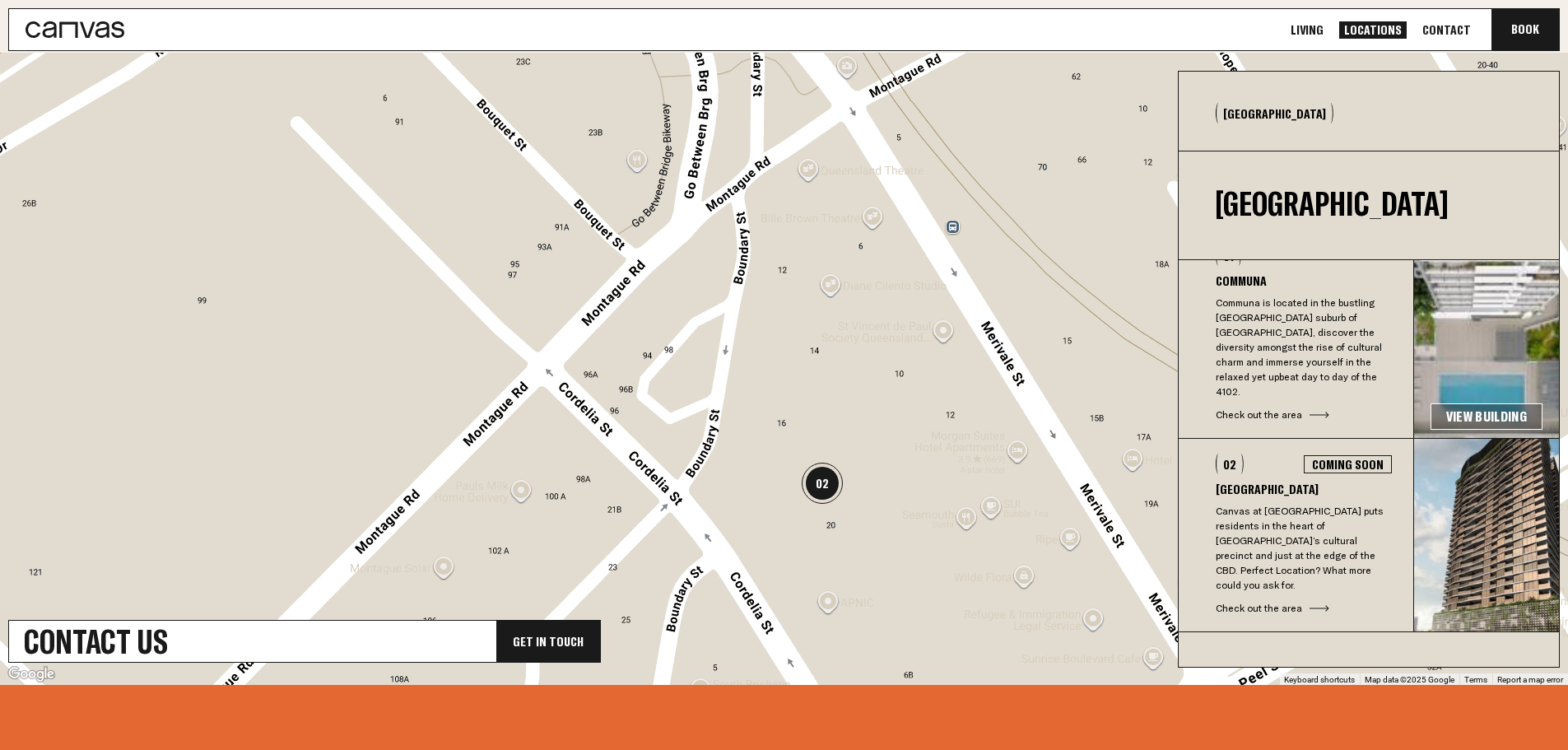
scroll to position [45, 0]
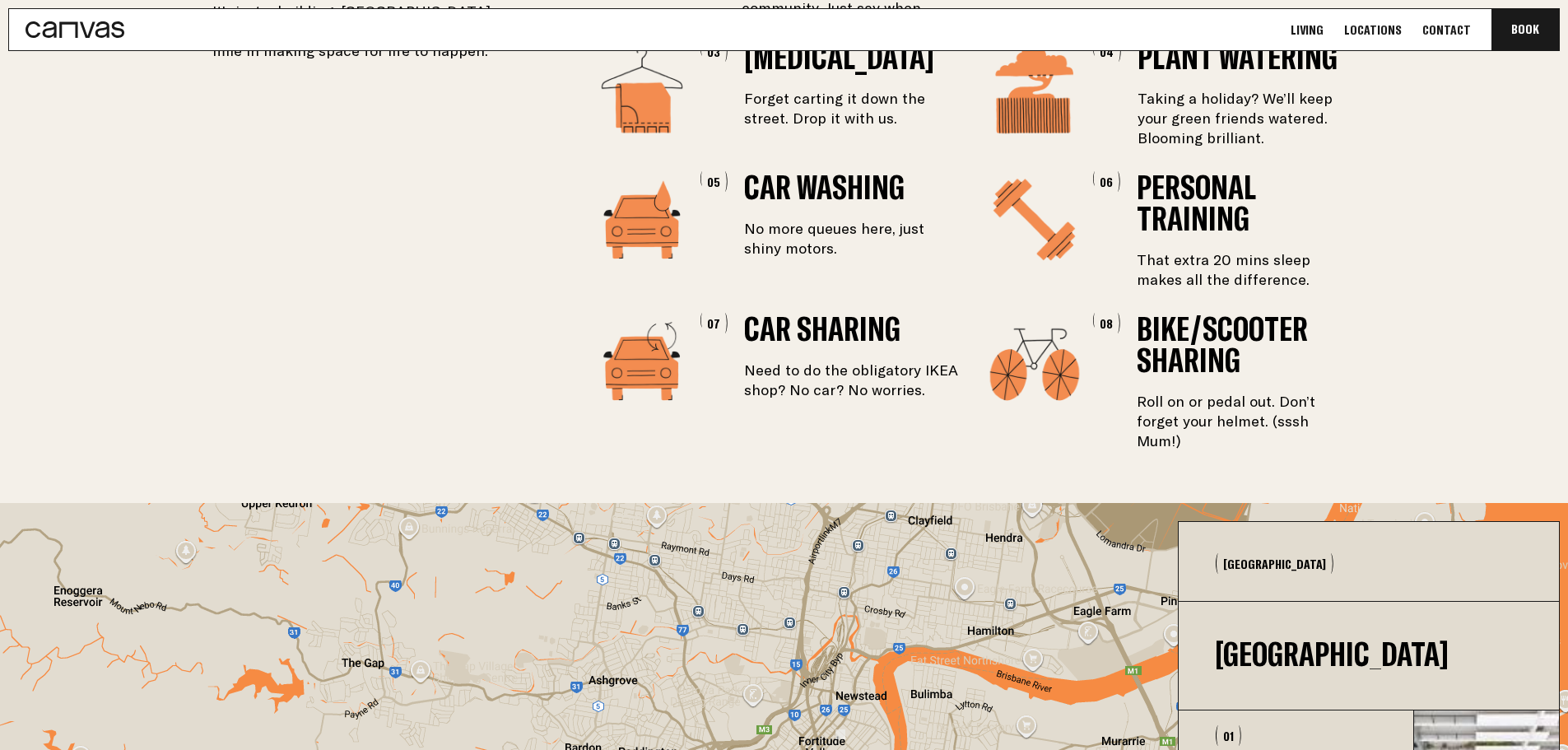
scroll to position [2523, 0]
